Goal: Information Seeking & Learning: Learn about a topic

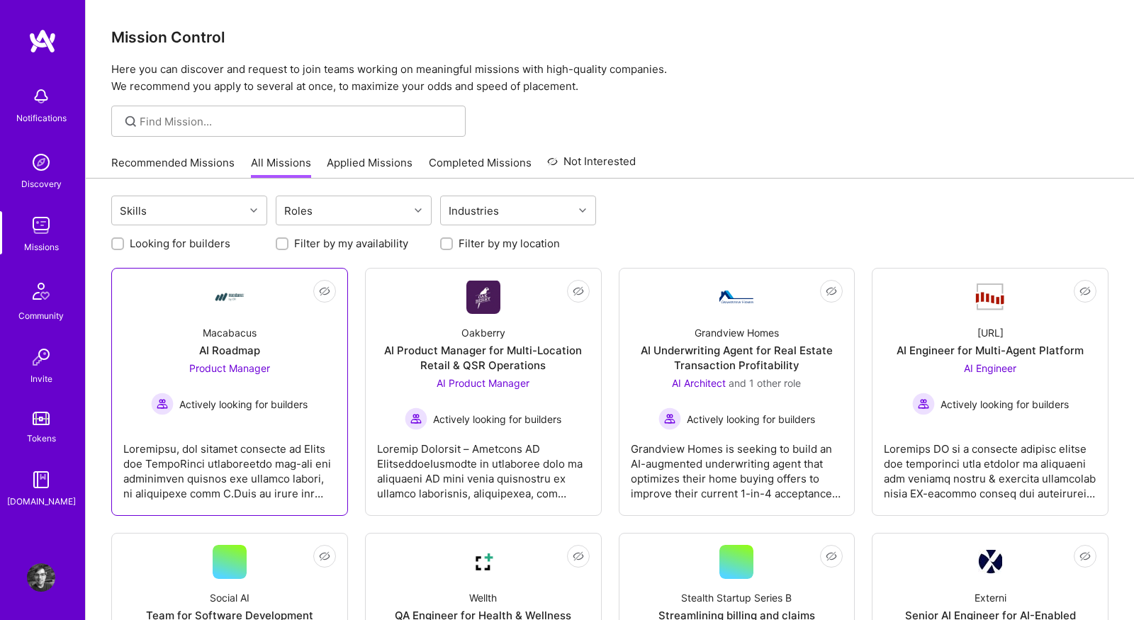
click at [154, 314] on div "Macabacus AI Roadmap Product Manager Actively looking for builders" at bounding box center [229, 364] width 213 height 101
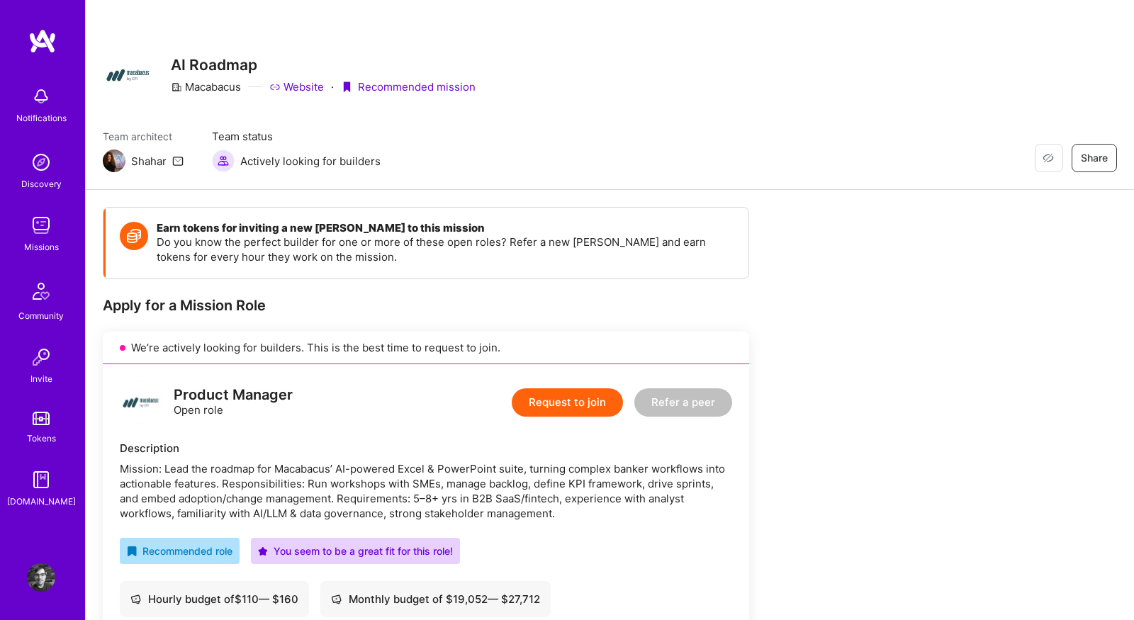
click at [308, 84] on link "Website" at bounding box center [296, 86] width 55 height 15
click at [395, 140] on div "Team architect Shahar Team status Actively looking for builders Restore Not Int…" at bounding box center [610, 150] width 1014 height 43
click at [41, 240] on div "Missions" at bounding box center [41, 247] width 35 height 15
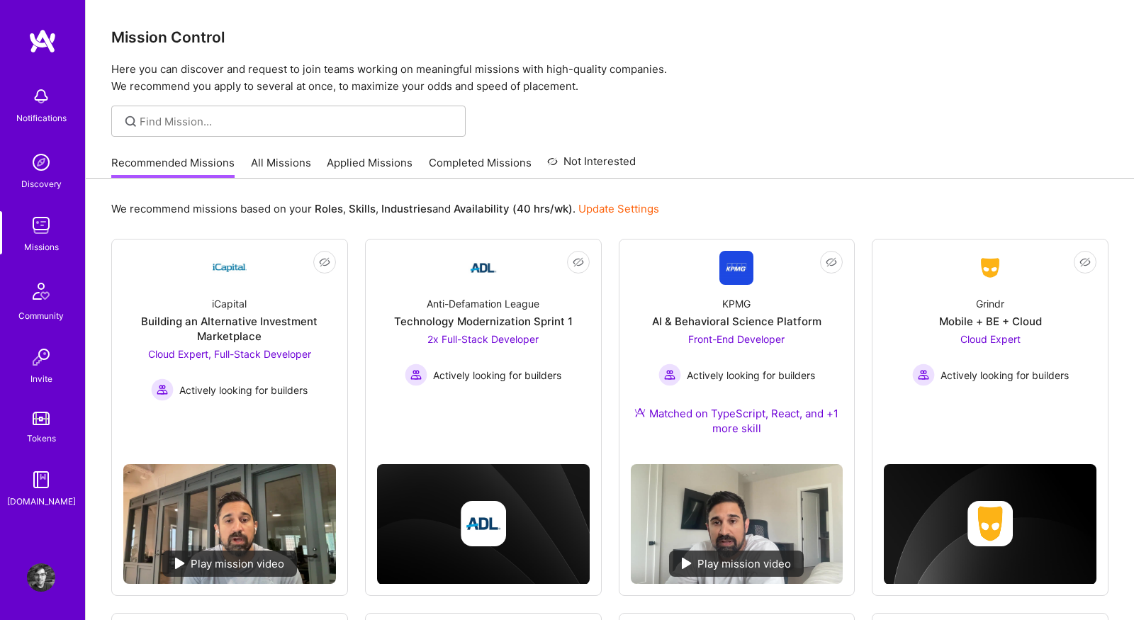
click at [262, 160] on link "All Missions" at bounding box center [281, 166] width 60 height 23
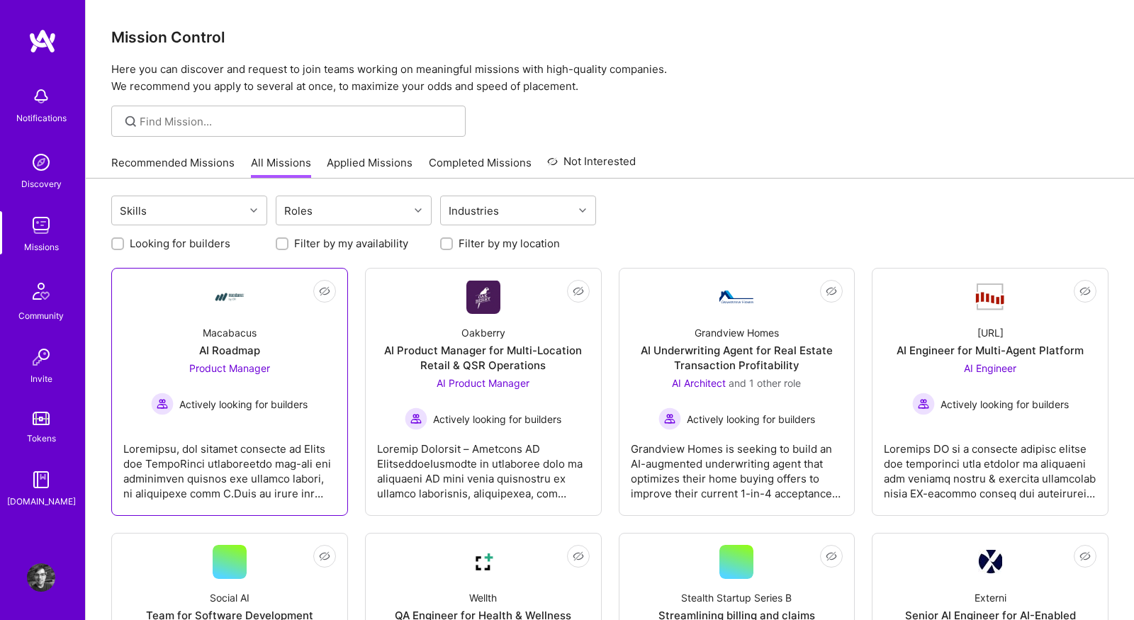
click at [173, 481] on div at bounding box center [229, 465] width 213 height 71
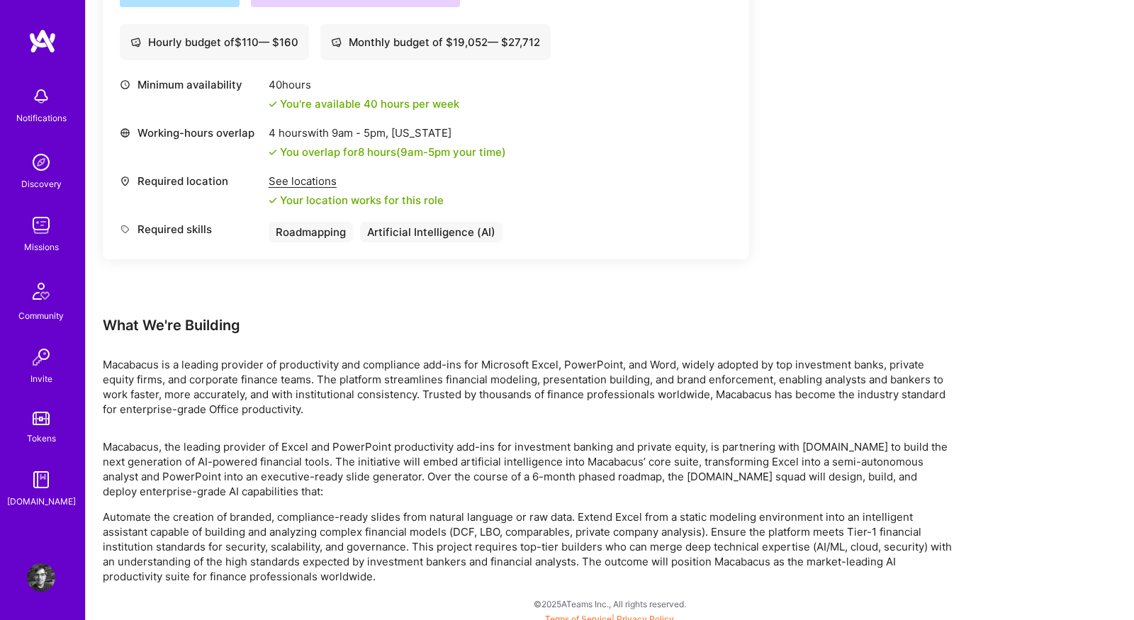
scroll to position [563, 0]
